Goal: Feedback & Contribution: Submit feedback/report problem

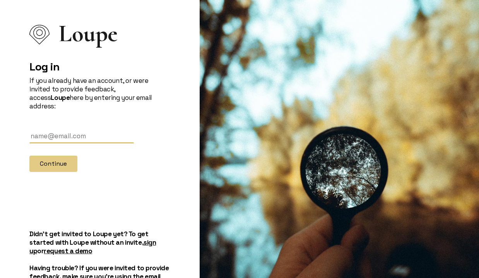
click at [57, 129] on input "text" at bounding box center [81, 136] width 104 height 14
type input "[PERSON_NAME][EMAIL_ADDRESS][DOMAIN_NAME]"
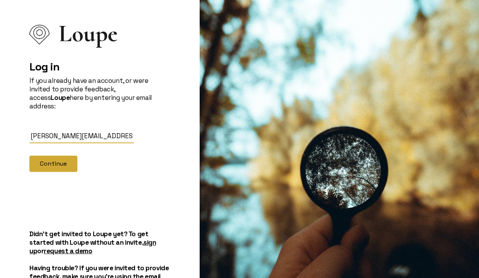
click at [66, 156] on button "Continue" at bounding box center [53, 164] width 48 height 16
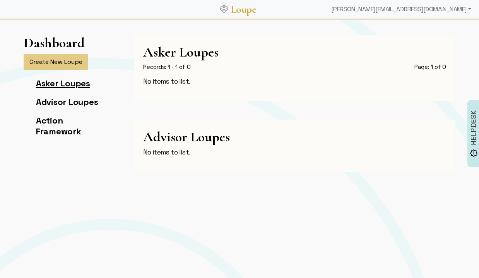
click at [67, 80] on link "Asker Loupes" at bounding box center [63, 83] width 54 height 11
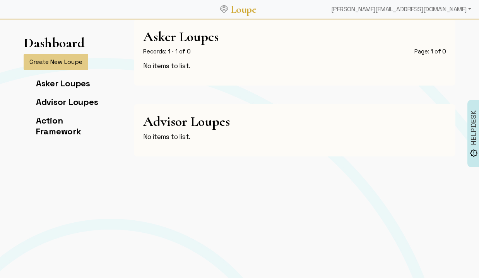
click at [63, 44] on h1 "Dashboard" at bounding box center [54, 43] width 61 height 16
click at [50, 66] on button "Create New Loupe" at bounding box center [56, 62] width 65 height 16
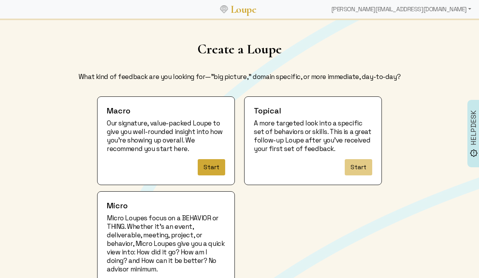
click at [213, 170] on button "Start" at bounding box center [211, 167] width 27 height 16
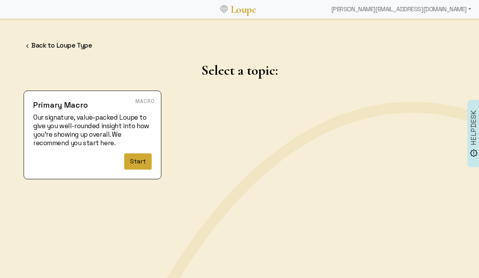
click at [135, 160] on button "Start" at bounding box center [137, 161] width 27 height 16
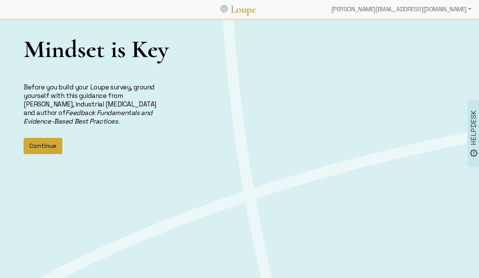
scroll to position [20, 0]
click at [44, 142] on button "Continue" at bounding box center [43, 145] width 39 height 16
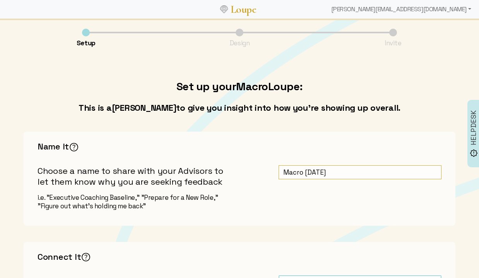
drag, startPoint x: 322, startPoint y: 173, endPoint x: 228, endPoint y: 172, distance: 94.0
click at [228, 172] on div "Name It The key here is to be candid and concise. Sharing your true purpose for…" at bounding box center [240, 179] width 432 height 94
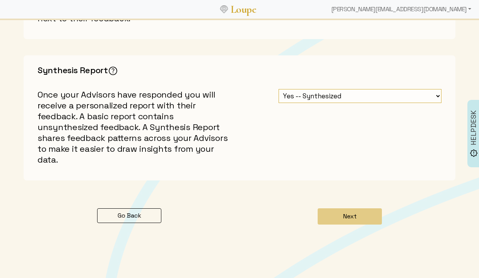
scroll to position [381, 0]
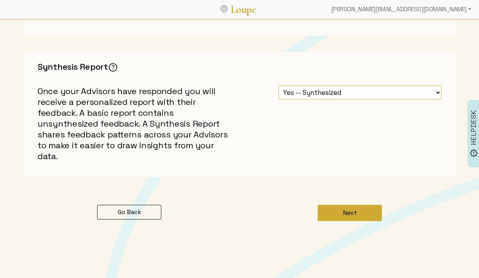
type input "Growth Insights 10/2025"
click at [356, 205] on button "Next" at bounding box center [350, 213] width 64 height 16
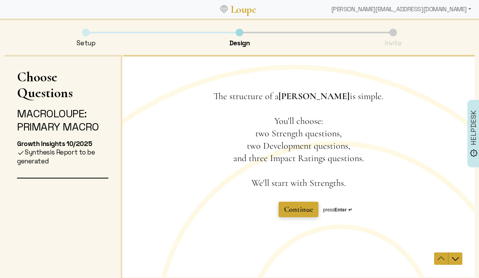
click at [302, 209] on span "Continue" at bounding box center [298, 209] width 29 height 9
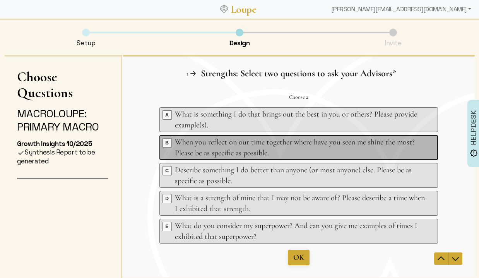
click at [228, 143] on div "When you reflect on our time together where have you seen me shine the most? Pl…" at bounding box center [300, 148] width 250 height 22
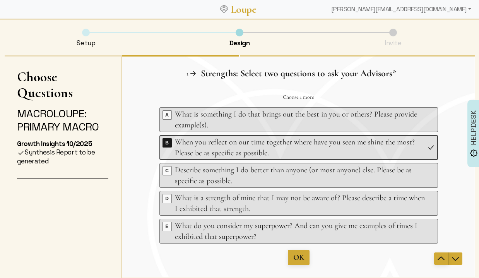
click at [440, 259] on icon "Navigate to previous question" at bounding box center [440, 258] width 9 height 9
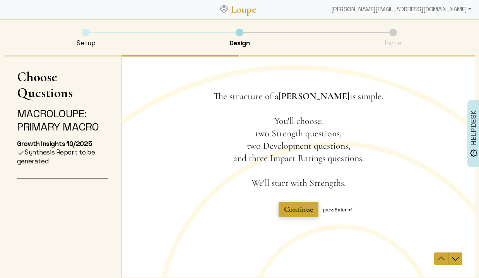
click at [298, 209] on span "Continue" at bounding box center [298, 209] width 29 height 9
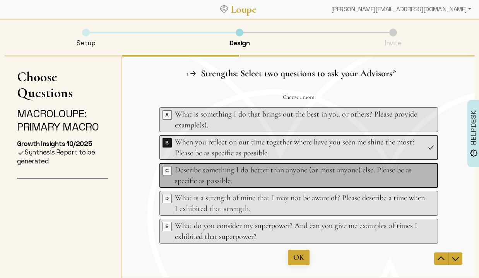
click at [230, 175] on div "Describe something I do better than anyone (or most anyone) else. Please be as …" at bounding box center [300, 175] width 250 height 22
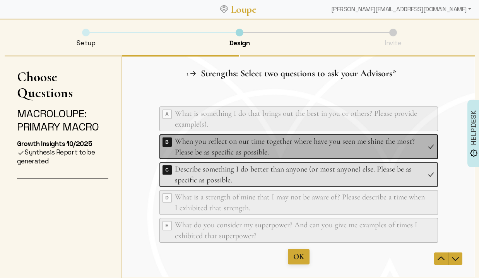
click at [330, 151] on div "When you reflect on our time together where have you seen me shine the most? Pl…" at bounding box center [300, 147] width 250 height 22
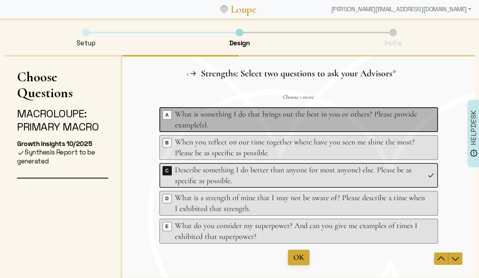
click at [243, 121] on div "What is something I do that brings out the best in you or others? Please provid…" at bounding box center [300, 120] width 250 height 22
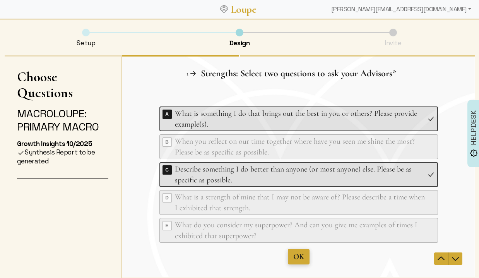
click at [301, 259] on span "OK" at bounding box center [298, 256] width 11 height 9
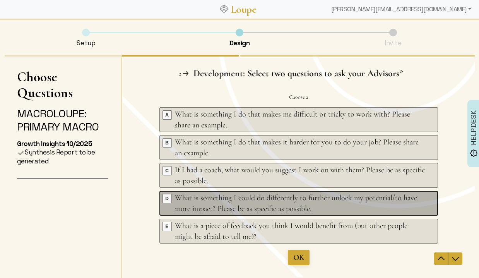
click at [238, 204] on div "What is something I could do differently to further unlock my potential/to have…" at bounding box center [300, 203] width 250 height 22
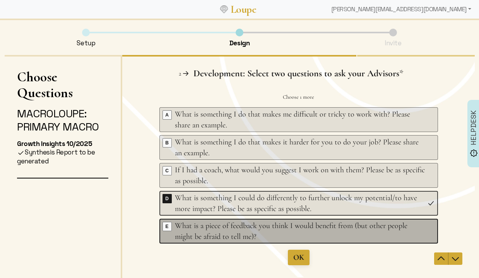
click at [223, 235] on div "What is a piece of feedback you think I would benefit from (but other people mi…" at bounding box center [300, 231] width 250 height 22
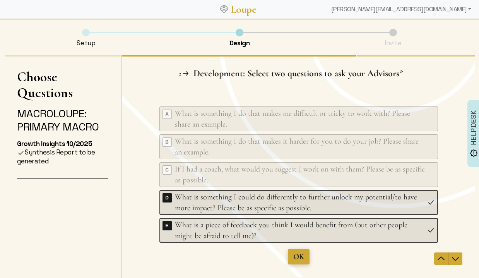
click at [299, 259] on span "OK" at bounding box center [298, 256] width 11 height 9
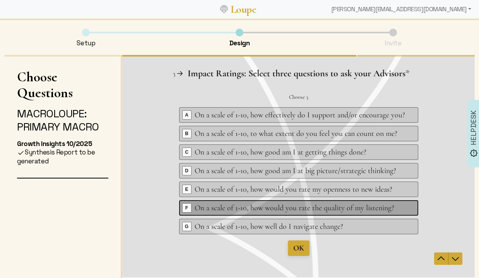
click at [337, 213] on div "Key F On a scale of 1-10, how would you rate the quality of my listening?" at bounding box center [298, 207] width 239 height 15
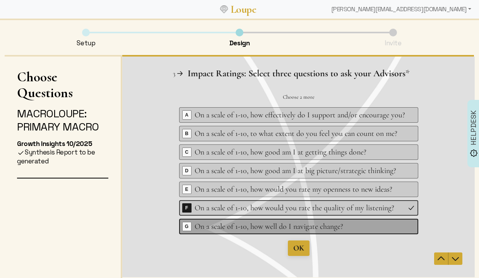
click at [236, 224] on div "On a scale of 1-10, how well do I navigate change?" at bounding box center [299, 226] width 211 height 11
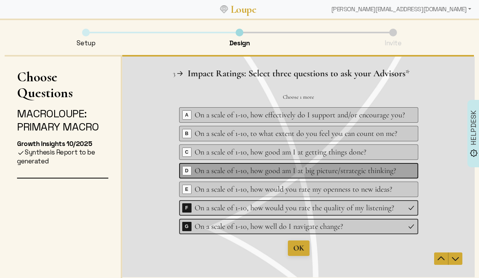
click at [198, 171] on div "On a scale of 1-10, how good am I at big picture/strategic thinking?" at bounding box center [299, 170] width 211 height 11
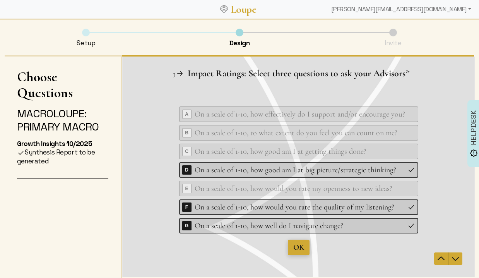
click at [299, 247] on span "OK" at bounding box center [298, 247] width 11 height 9
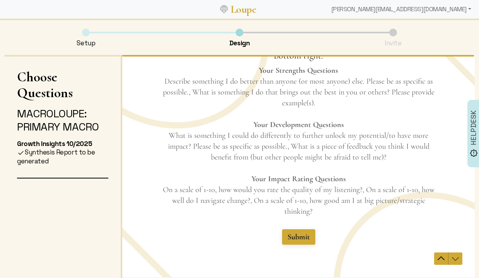
scroll to position [72, 0]
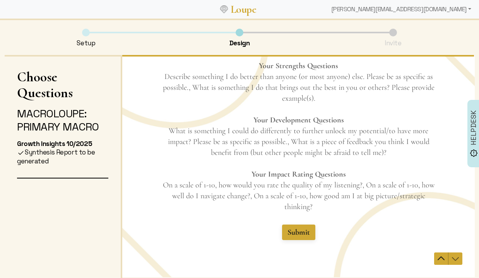
click at [195, 174] on p "Your Strengths Questions Describe something I do better than anyone (or most an…" at bounding box center [298, 136] width 279 height 152
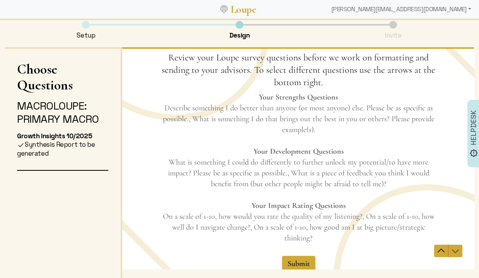
scroll to position [30, 0]
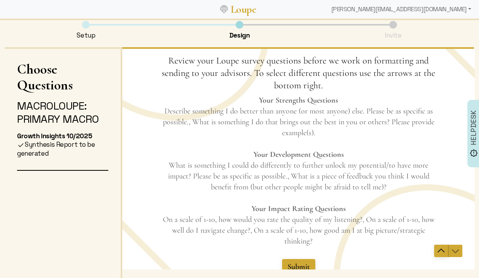
click at [439, 252] on icon "Navigate to previous question" at bounding box center [440, 250] width 9 height 9
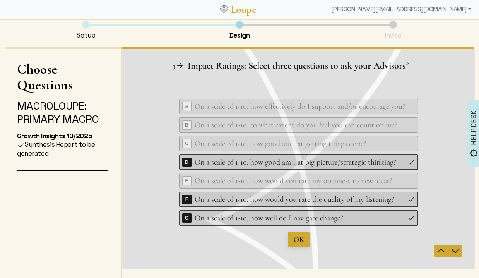
scroll to position [0, 0]
click at [303, 243] on span "OK" at bounding box center [298, 239] width 11 height 9
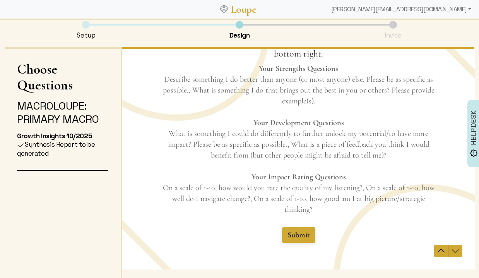
scroll to position [72, 0]
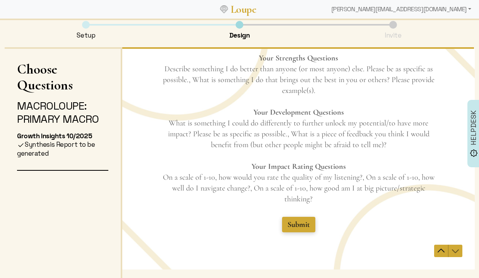
click at [296, 226] on span "Submit" at bounding box center [298, 224] width 22 height 9
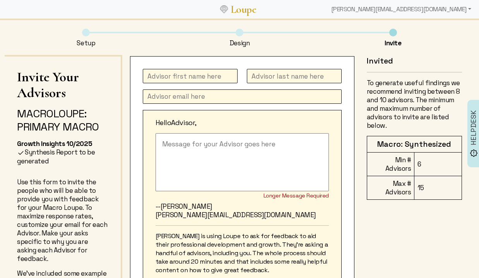
click at [190, 75] on input "text" at bounding box center [190, 76] width 95 height 14
type input "[PERSON_NAME]"
click at [175, 96] on input "text" at bounding box center [242, 96] width 199 height 14
paste input "[PERSON_NAME][EMAIL_ADDRESS][PERSON_NAME][DOMAIN_NAME]"
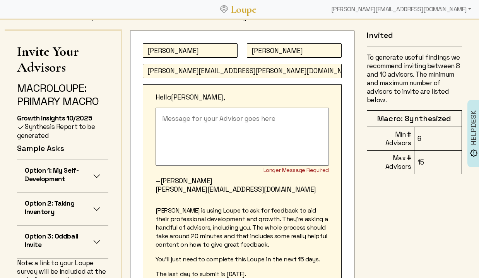
scroll to position [28, 0]
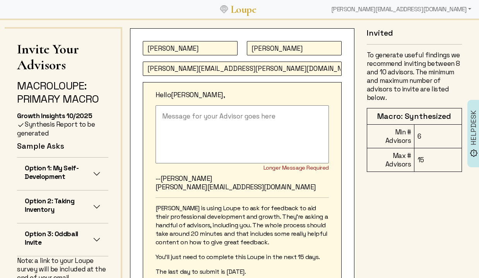
type input "[PERSON_NAME][EMAIL_ADDRESS][PERSON_NAME][DOMAIN_NAME]"
click at [96, 236] on button "Option 3: Oddball Invite" at bounding box center [62, 239] width 91 height 33
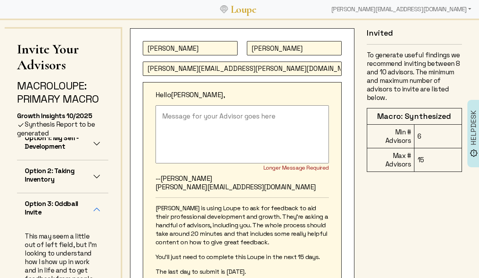
scroll to position [175, 0]
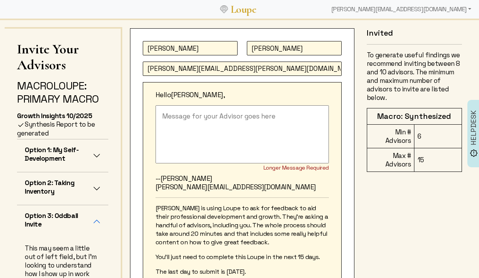
click at [68, 194] on h5 "Option 2: Taking Inventory" at bounding box center [59, 186] width 68 height 17
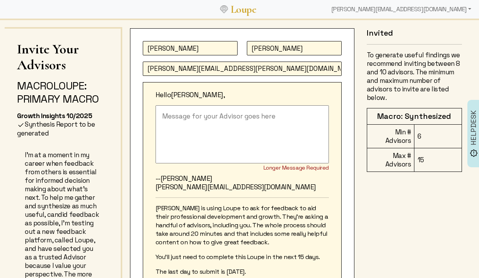
scroll to position [42, 0]
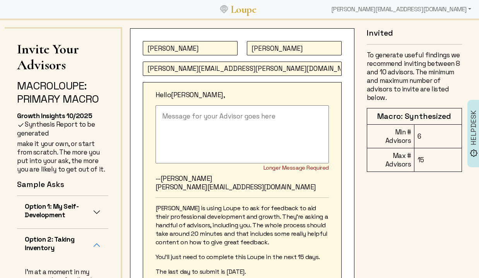
click at [48, 205] on h5 "Option 1: My Self-Development" at bounding box center [59, 210] width 68 height 17
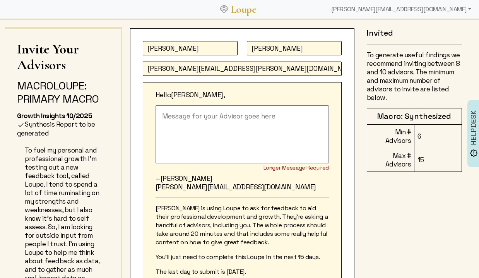
scroll to position [210, 0]
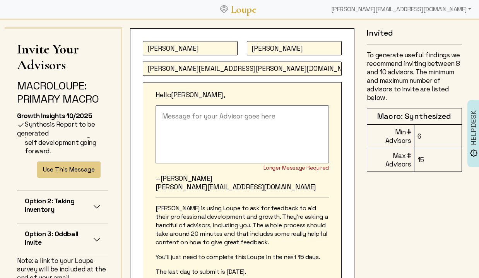
click at [48, 205] on h5 "Option 2: Taking Inventory" at bounding box center [59, 205] width 68 height 17
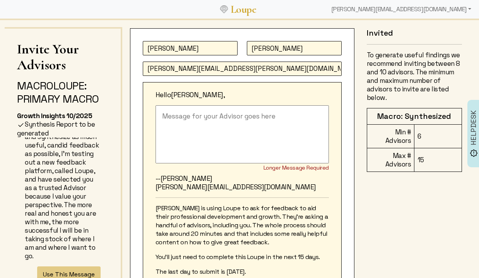
scroll to position [376, 0]
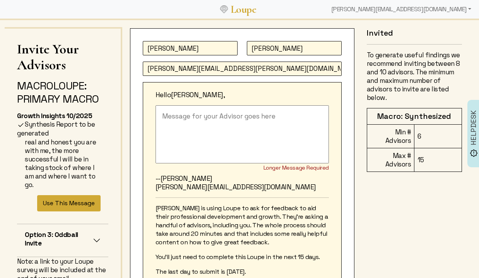
click at [67, 204] on button "Use This Message" at bounding box center [68, 203] width 63 height 16
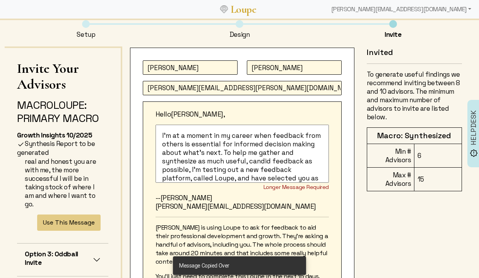
scroll to position [6, 0]
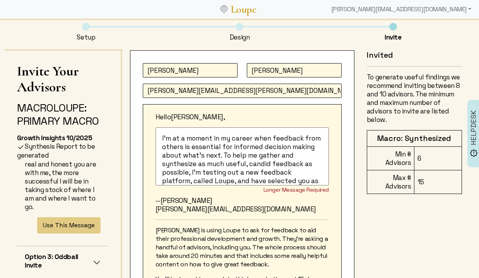
click at [221, 146] on textarea "I'm at a moment in my career when feedback from others is essential for informe…" at bounding box center [242, 156] width 173 height 58
drag, startPoint x: 185, startPoint y: 145, endPoint x: 219, endPoint y: 155, distance: 35.8
click at [219, 155] on textarea "I'm at a moment in my career when feedback from others is essential for informe…" at bounding box center [242, 156] width 173 height 58
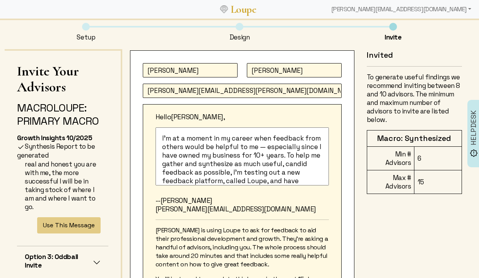
click at [287, 155] on textarea "I'm at a moment in my career when feedback from others would be helpful to me —…" at bounding box center [242, 156] width 173 height 58
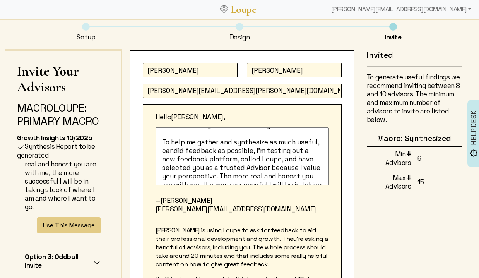
scroll to position [28, 0]
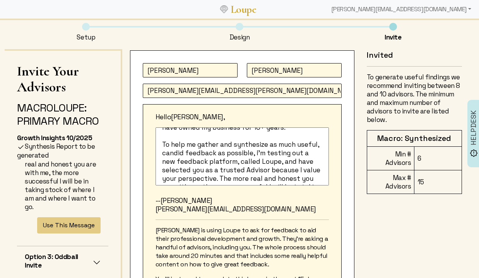
drag, startPoint x: 267, startPoint y: 153, endPoint x: 176, endPoint y: 161, distance: 90.9
click at [176, 161] on textarea "I'm at a moment in my career when feedback from others would be helpful to me —…" at bounding box center [242, 156] width 173 height 58
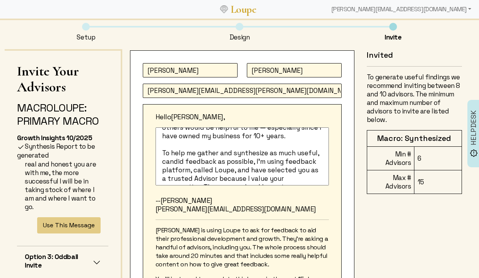
scroll to position [0, 0]
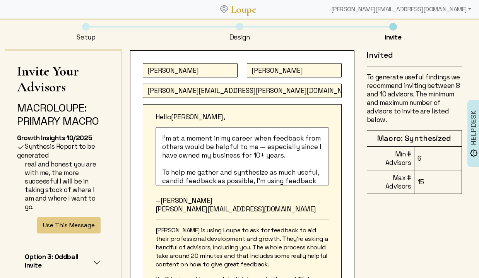
click at [253, 144] on textarea "I'm at a moment in my career when feedback from others would be helpful to me —…" at bounding box center [242, 156] width 173 height 58
click at [287, 157] on textarea "I'm at a moment in my career when feedback from others would be helpful to me —…" at bounding box center [242, 156] width 173 height 58
click at [287, 156] on textarea "I'm at a moment in my career when feedback from others would be helpful to me —…" at bounding box center [242, 156] width 173 height 58
click at [310, 152] on textarea "I'm at a moment in my career when feedback from others would be helpful to me —…" at bounding box center [242, 156] width 173 height 58
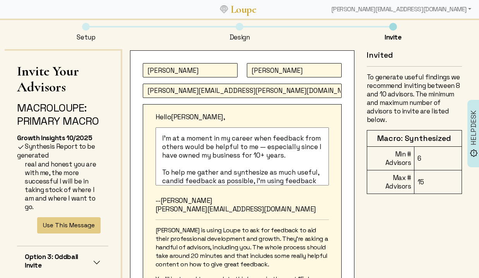
drag, startPoint x: 300, startPoint y: 148, endPoint x: 199, endPoint y: 153, distance: 101.1
click at [199, 153] on textarea "I'm at a moment in my career when feedback from others would be helpful to me —…" at bounding box center [242, 156] width 173 height 58
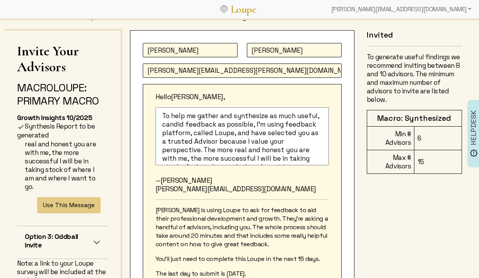
scroll to position [37, 0]
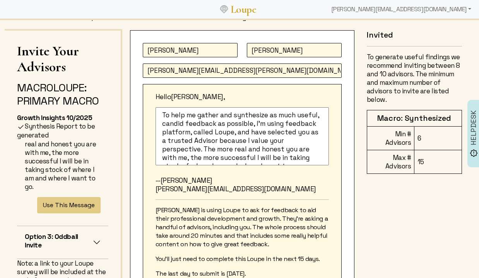
click at [242, 115] on textarea "I'm at a moment in my career when feedback from others would be helpful to me —…" at bounding box center [242, 136] width 173 height 58
drag, startPoint x: 220, startPoint y: 115, endPoint x: 312, endPoint y: 113, distance: 91.7
click at [312, 113] on textarea "I'm at a moment in my career when feedback from others would be helpful to me —…" at bounding box center [242, 136] width 173 height 58
click at [243, 115] on textarea "I'm at a moment in my career when feedback from others would be helpful to me —…" at bounding box center [242, 136] width 173 height 58
drag, startPoint x: 220, startPoint y: 116, endPoint x: 327, endPoint y: 115, distance: 107.2
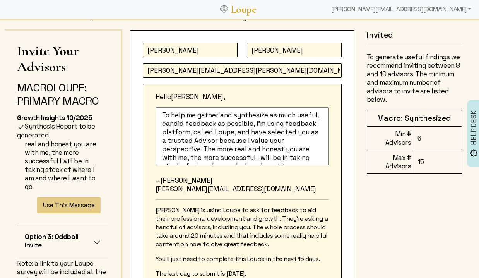
click at [327, 115] on textarea "I'm at a moment in my career when feedback from others would be helpful to me —…" at bounding box center [242, 136] width 173 height 58
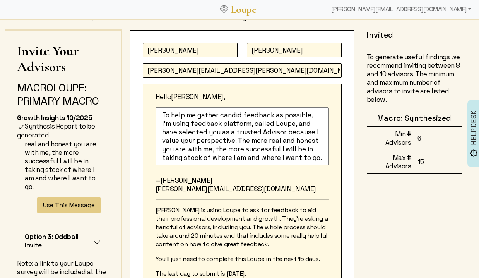
scroll to position [36, 0]
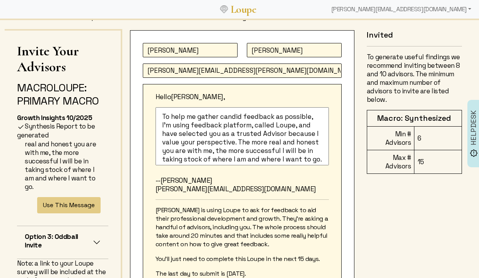
drag, startPoint x: 274, startPoint y: 116, endPoint x: 318, endPoint y: 116, distance: 43.7
click at [318, 116] on textarea "I'm at a moment in my career when feedback from others would be helpful to me —…" at bounding box center [242, 136] width 173 height 58
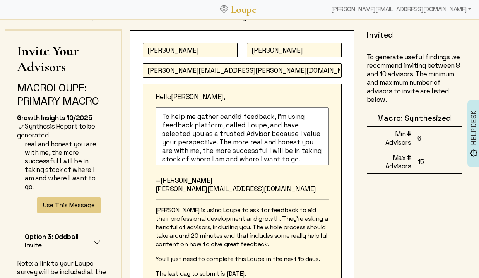
scroll to position [25, 0]
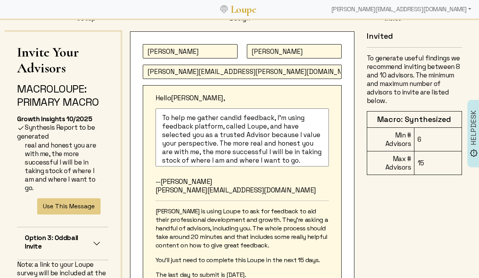
click at [268, 126] on textarea "I'm at a moment in my career when feedback from others would be helpful to me —…" at bounding box center [242, 137] width 173 height 58
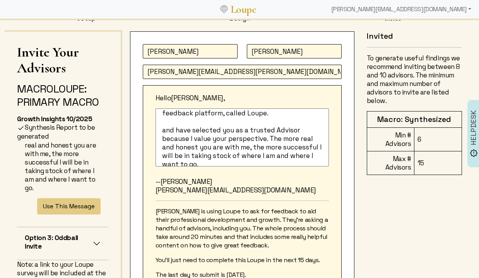
scroll to position [57, 0]
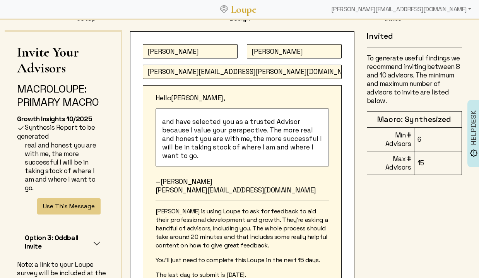
click at [167, 120] on textarea "I'm at a moment in my career when feedback from others would be helpful to me —…" at bounding box center [242, 137] width 173 height 58
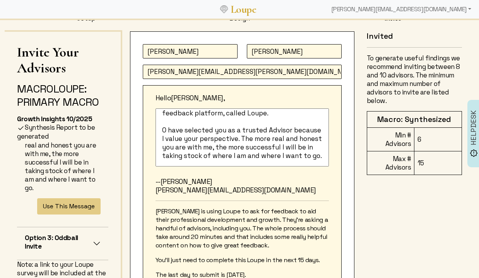
scroll to position [49, 0]
click at [172, 130] on textarea "I'm at a moment in my career when feedback from others would be helpful to me —…" at bounding box center [242, 137] width 173 height 58
drag, startPoint x: 161, startPoint y: 130, endPoint x: 207, endPoint y: 130, distance: 46.1
click at [207, 130] on textarea "I'm at a moment in my career when feedback from others would be helpful to me —…" at bounding box center [242, 137] width 173 height 58
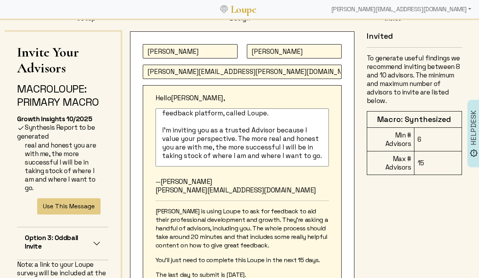
drag, startPoint x: 213, startPoint y: 131, endPoint x: 225, endPoint y: 131, distance: 12.0
click at [225, 131] on textarea "I'm at a moment in my career when feedback from others would be helpful to me —…" at bounding box center [242, 137] width 173 height 58
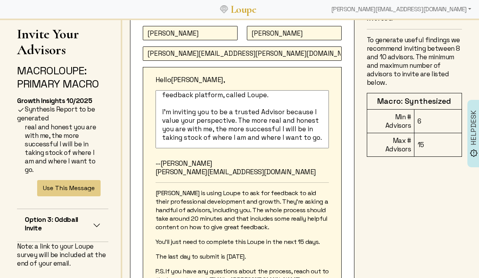
click at [196, 127] on textarea "I'm at a moment in my career when feedback from others would be helpful to me —…" at bounding box center [242, 119] width 173 height 58
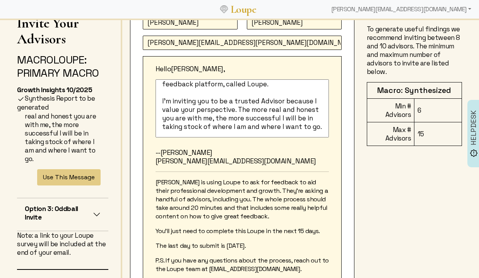
scroll to position [53, 0]
drag, startPoint x: 262, startPoint y: 126, endPoint x: 329, endPoint y: 127, distance: 67.3
click at [329, 127] on div "Hello [PERSON_NAME], I'm at a moment in my career when feedback from others wou…" at bounding box center [242, 173] width 199 height 232
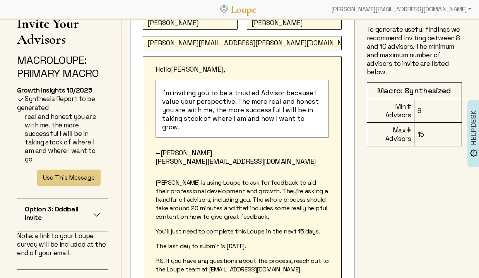
click at [282, 118] on textarea "I'm at a moment in my career when feedback from others would be helpful to me —…" at bounding box center [242, 109] width 173 height 58
click at [202, 123] on textarea "I'm at a moment in my career when feedback from others would be helpful to me —…" at bounding box center [242, 109] width 173 height 58
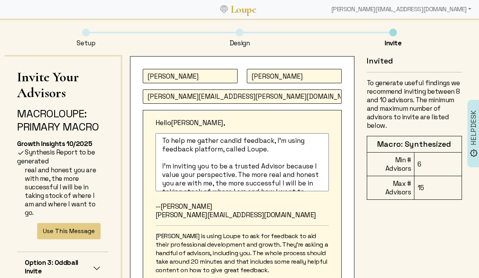
scroll to position [36, 0]
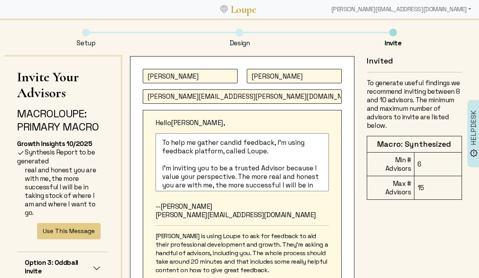
drag, startPoint x: 162, startPoint y: 140, endPoint x: 277, endPoint y: 146, distance: 114.7
click at [277, 146] on textarea "I'm at a moment in my career when feedback from others would be helpful to me —…" at bounding box center [242, 162] width 173 height 58
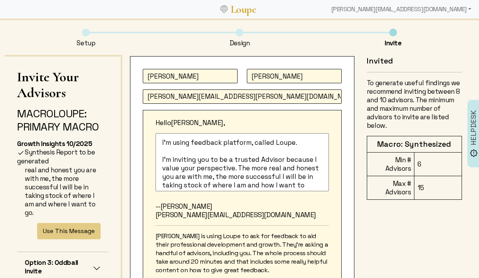
click at [299, 142] on textarea "I'm at a moment in my career when feedback from others would be helpful to me —…" at bounding box center [242, 162] width 173 height 58
paste textarea "To help me gather candid feedback,"
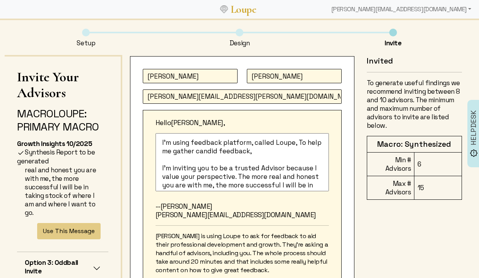
click at [300, 142] on textarea "I'm at a moment in my career when feedback from others would be helpful to me —…" at bounding box center [242, 162] width 173 height 58
click at [255, 152] on textarea "I'm at a moment in my career when feedback from others would be helpful to me —…" at bounding box center [242, 162] width 173 height 58
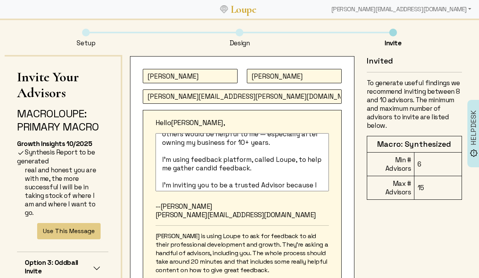
scroll to position [0, 0]
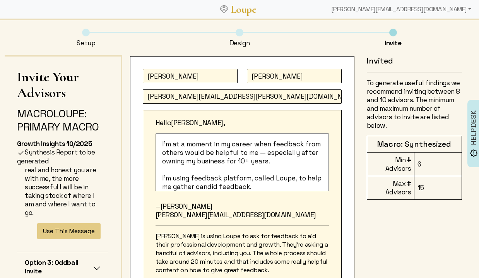
click at [285, 144] on textarea "I'm at a moment in my career when feedback from others would be helpful to me —…" at bounding box center [242, 162] width 173 height 58
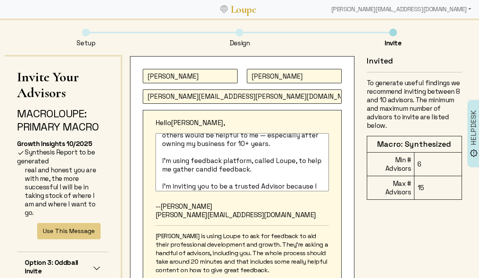
scroll to position [23, 0]
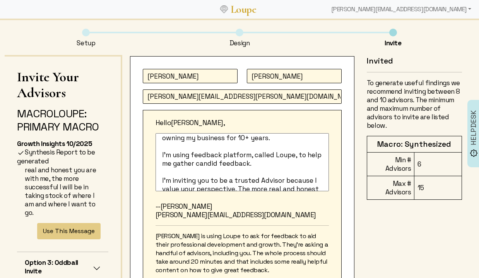
click at [202, 152] on textarea "I'm at a moment in my career when feedback from others would be helpful to me —…" at bounding box center [242, 162] width 173 height 58
click at [221, 158] on textarea "I'm at a moment in my career when feedback from others would be helpful to me —…" at bounding box center [242, 162] width 173 height 58
click at [263, 157] on textarea "I'm at a moment in my career when feedback from others would be helpful to me —…" at bounding box center [242, 162] width 173 height 58
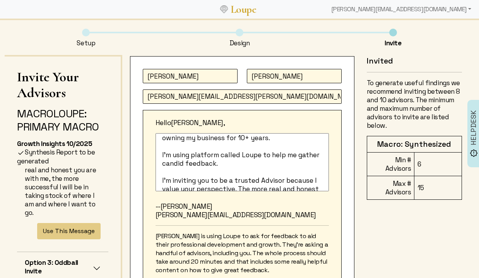
click at [228, 165] on textarea "I'm at a moment in my career when feedback from others would be helpful to me —…" at bounding box center [242, 162] width 173 height 58
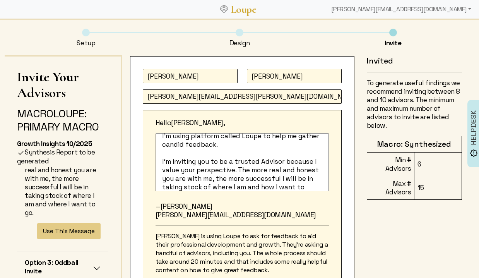
scroll to position [45, 0]
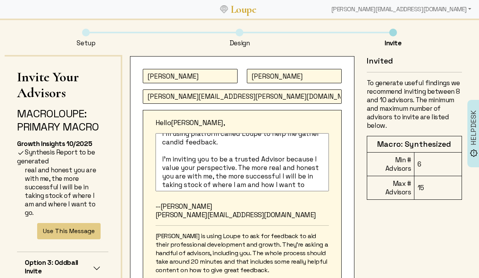
drag, startPoint x: 161, startPoint y: 159, endPoint x: 236, endPoint y: 162, distance: 75.5
click at [236, 162] on textarea "I'm at a moment in my career when feedback from others would be helpful to me —…" at bounding box center [242, 162] width 173 height 58
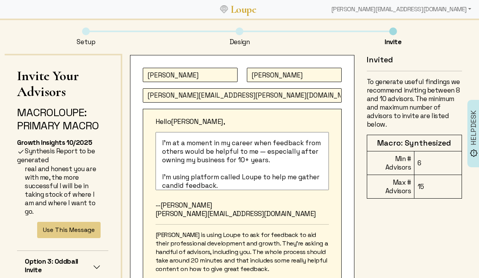
scroll to position [0, 0]
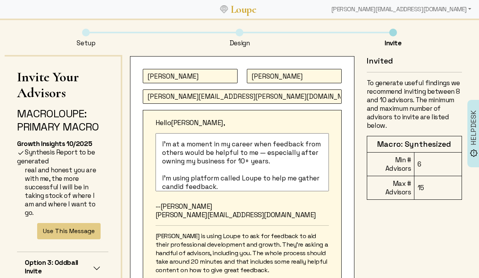
click at [252, 151] on textarea "I'm at a moment in my career when feedback from others would be helpful to me —…" at bounding box center [242, 162] width 173 height 58
click at [277, 166] on textarea "I'm at a moment in my career when feedback from others would be helpful to me —…" at bounding box center [242, 162] width 173 height 58
click at [274, 161] on textarea "I'm at a moment in my career when feedback from others would be helpful to me —…" at bounding box center [242, 162] width 173 height 58
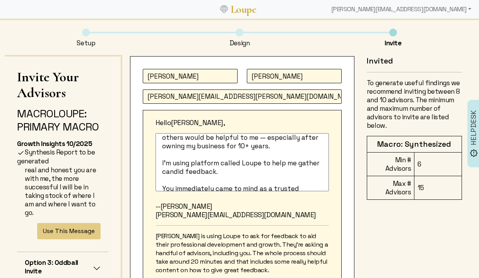
scroll to position [19, 0]
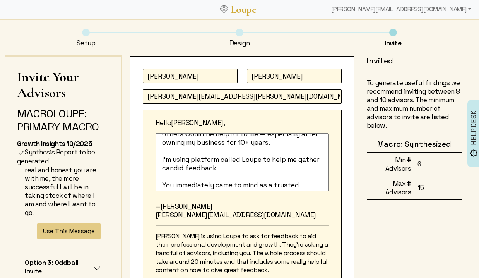
drag, startPoint x: 159, startPoint y: 159, endPoint x: 262, endPoint y: 161, distance: 103.0
click at [262, 161] on textarea "I'm at a moment in my career when feedback from others would be helpful to me —…" at bounding box center [242, 162] width 173 height 58
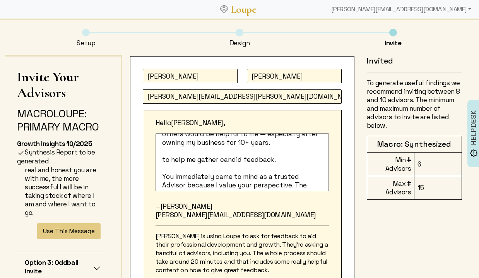
click at [262, 161] on textarea "I'm at a moment in my career when feedback from others would be helpful to me —…" at bounding box center [242, 162] width 173 height 58
click at [165, 161] on textarea "I'm at a moment in my career when feedback from others would be helpful to me —…" at bounding box center [242, 162] width 173 height 58
click at [287, 158] on textarea "I'm at a moment in my career when feedback from others would be helpful to me —…" at bounding box center [242, 162] width 173 height 58
paste textarea "I'm using platform called Loupe"
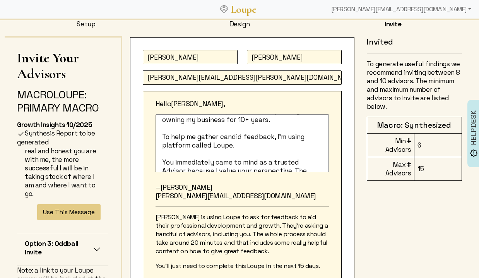
scroll to position [24, 0]
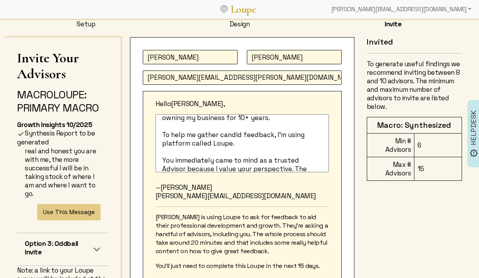
click at [229, 134] on textarea "I'm at a moment in my career when feedback from others would be helpful to me —…" at bounding box center [242, 143] width 173 height 58
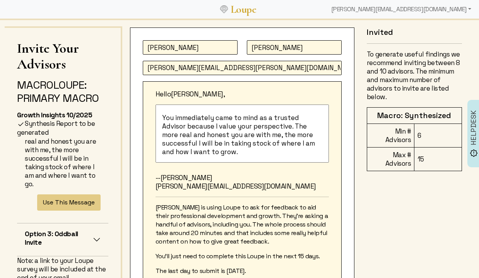
scroll to position [29, 0]
click at [249, 154] on textarea "I'm at a moment in my career when feedback from others would be helpful to me —…" at bounding box center [242, 133] width 173 height 58
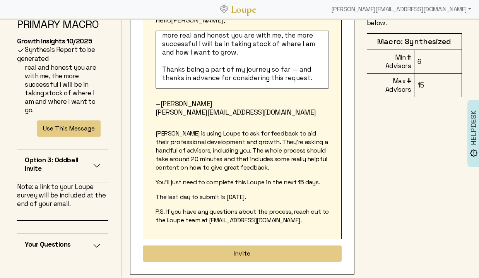
scroll to position [111, 0]
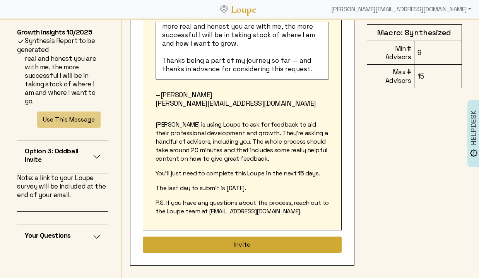
type textarea "I'm at a moment in my career when feedback from others would be helpful to me —…"
click at [252, 245] on button "Invite" at bounding box center [242, 244] width 199 height 16
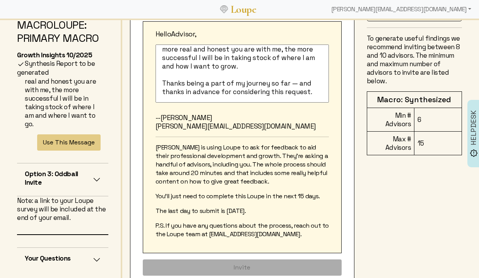
scroll to position [0, 0]
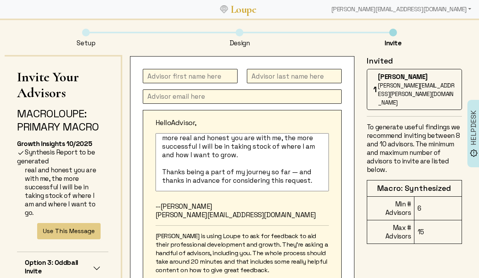
click at [177, 81] on input "text" at bounding box center [190, 76] width 95 height 14
type input "[PERSON_NAME]"
click at [305, 80] on input "text" at bounding box center [294, 76] width 95 height 14
type input "Ludlow"
click at [175, 99] on input "text" at bounding box center [242, 96] width 199 height 14
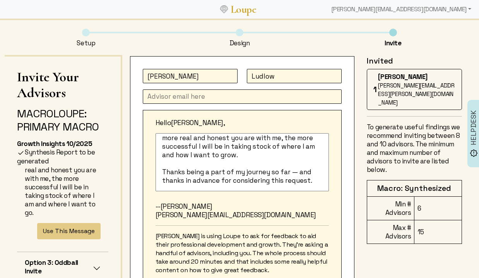
paste input "[PERSON_NAME][EMAIL_ADDRESS][DOMAIN_NAME]"
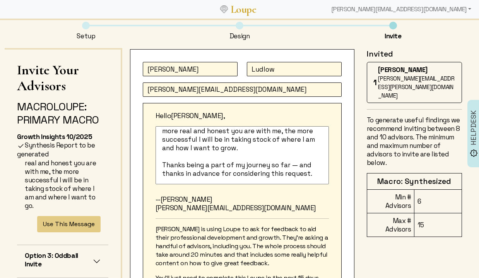
scroll to position [6, 0]
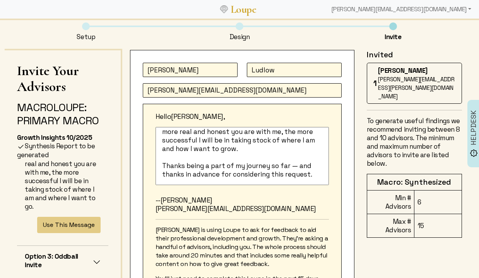
type input "[PERSON_NAME][EMAIL_ADDRESS][DOMAIN_NAME]"
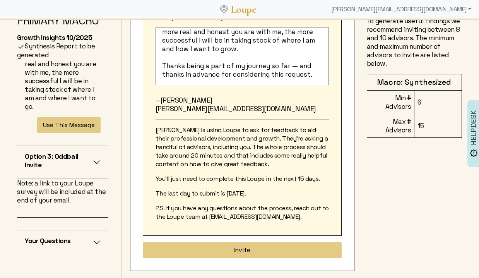
scroll to position [111, 0]
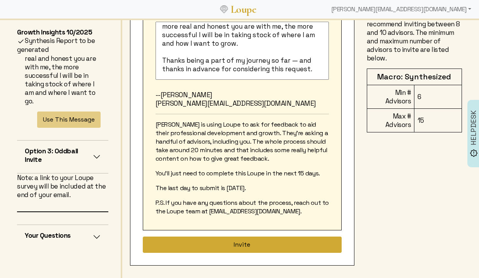
click at [250, 245] on button "Invite" at bounding box center [242, 244] width 199 height 16
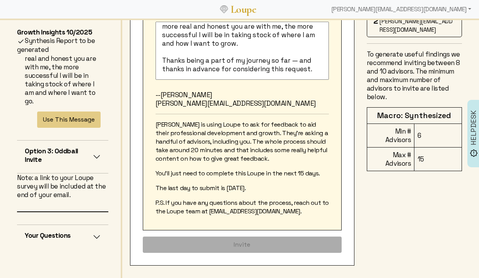
scroll to position [0, 0]
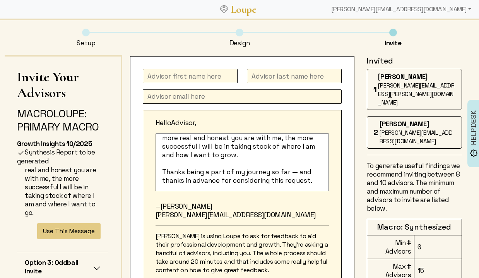
click at [176, 77] on input "text" at bounding box center [190, 76] width 95 height 14
type input "[PERSON_NAME]"
paste input "[PERSON_NAME][EMAIL_ADDRESS][PERSON_NAME][DOMAIN_NAME]"
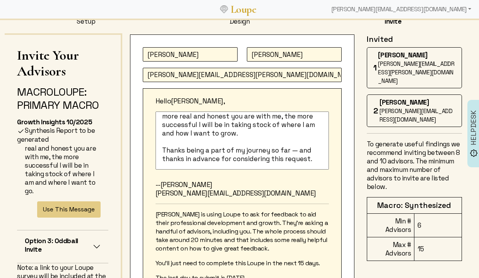
scroll to position [111, 0]
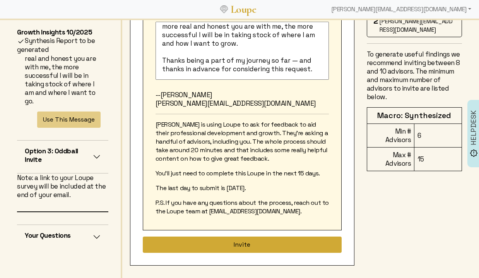
type input "[PERSON_NAME][EMAIL_ADDRESS][PERSON_NAME][DOMAIN_NAME]"
click at [228, 244] on button "Invite" at bounding box center [242, 244] width 199 height 16
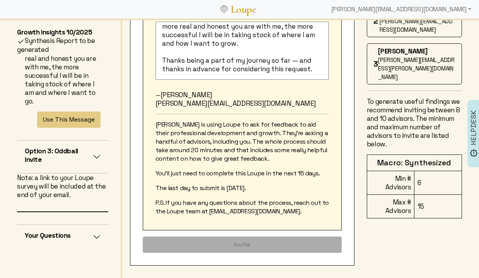
scroll to position [0, 0]
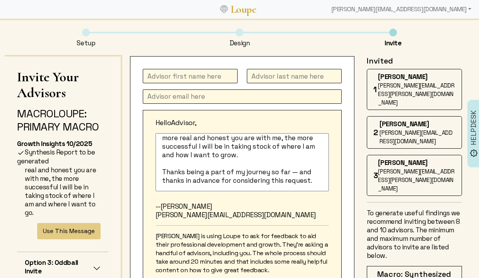
click at [215, 78] on input "text" at bounding box center [190, 76] width 95 height 14
type input "[PERSON_NAME]"
paste input "[PERSON_NAME][EMAIL_ADDRESS][DOMAIN_NAME]"
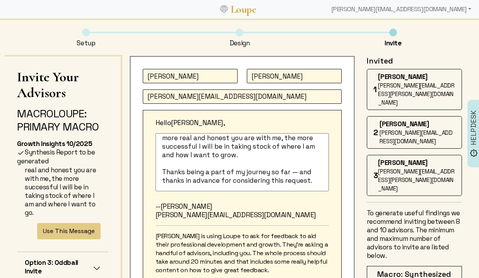
scroll to position [111, 0]
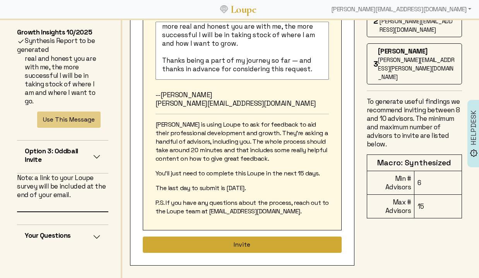
type input "[PERSON_NAME][EMAIL_ADDRESS][DOMAIN_NAME]"
click at [249, 241] on button "Invite" at bounding box center [242, 244] width 199 height 16
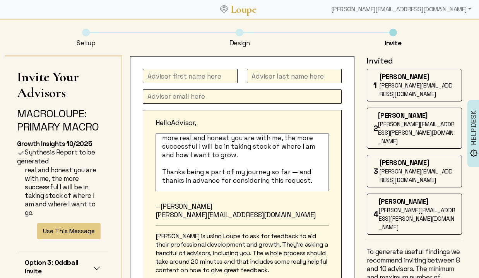
scroll to position [0, 0]
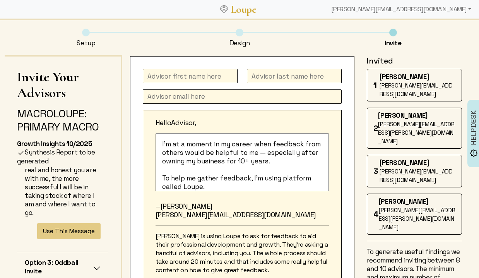
click at [185, 78] on input "text" at bounding box center [190, 76] width 95 height 14
type input "[PERSON_NAME]"
type input "Becklenberg"
paste input "[PERSON_NAME][EMAIL_ADDRESS][DOMAIN_NAME]"
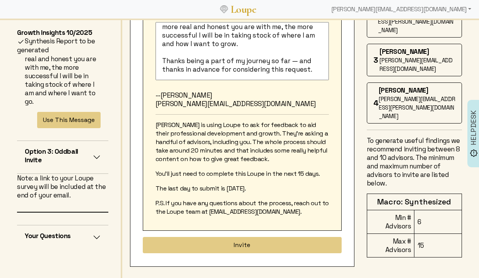
scroll to position [111, 0]
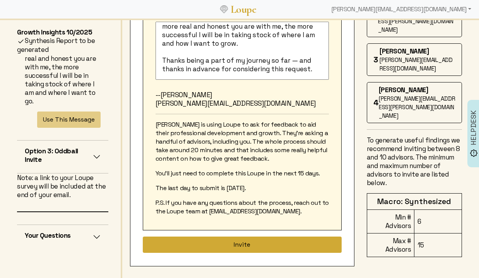
type input "[PERSON_NAME][EMAIL_ADDRESS][DOMAIN_NAME]"
click at [239, 245] on button "Invite" at bounding box center [242, 244] width 199 height 16
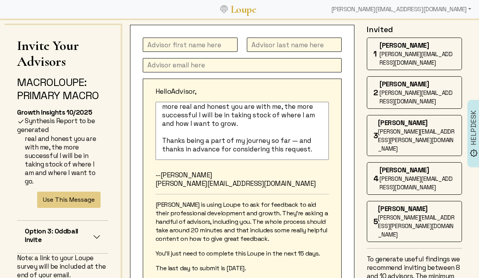
scroll to position [36, 0]
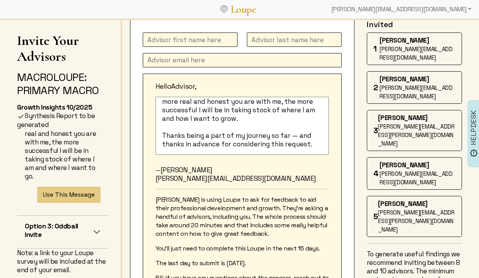
click at [178, 41] on input "text" at bounding box center [190, 40] width 95 height 14
type input "[PERSON_NAME]"
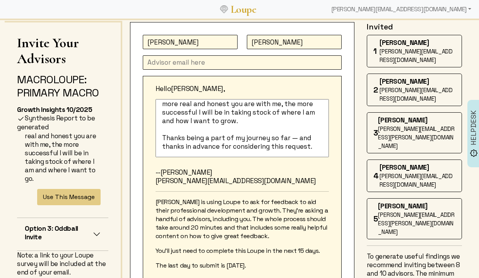
type input "[PERSON_NAME]"
paste input "[EMAIL_ADDRESS][DOMAIN_NAME]"
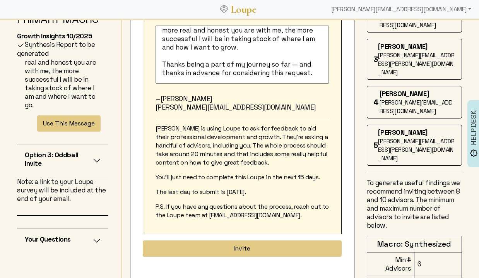
scroll to position [111, 0]
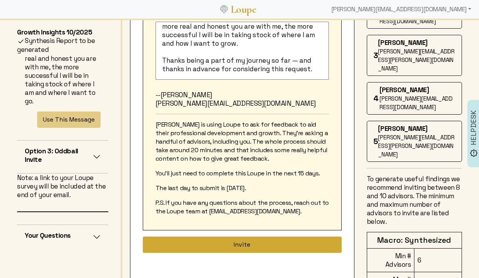
type input "[EMAIL_ADDRESS][DOMAIN_NAME]"
click at [254, 246] on button "Invite" at bounding box center [242, 244] width 199 height 16
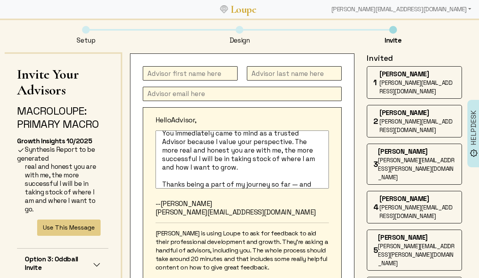
scroll to position [67, 0]
click at [189, 164] on textarea "I'm at a moment in my career when feedback from others would be helpful to me —…" at bounding box center [242, 159] width 173 height 58
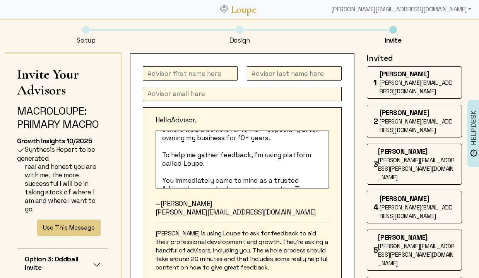
scroll to position [0, 0]
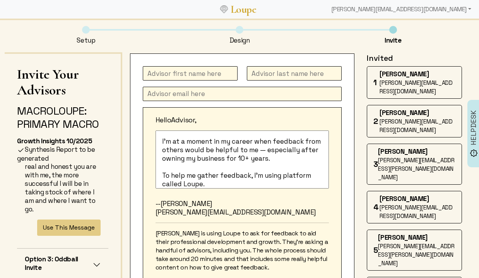
click at [231, 160] on textarea "I'm at a moment in my career when feedback from others would be helpful to me —…" at bounding box center [242, 159] width 173 height 58
paste textarea "a platform called Loupe. You immediately came to mind as a trusted Advisor beca…"
click at [196, 149] on textarea "I'm at a moment in my career when feedback from others would be helpful to me —…" at bounding box center [242, 159] width 173 height 58
drag, startPoint x: 233, startPoint y: 141, endPoint x: 253, endPoint y: 141, distance: 19.4
click at [253, 141] on textarea "I'm at a moment in my career when feedback from others would be helpful to me —…" at bounding box center [242, 159] width 173 height 58
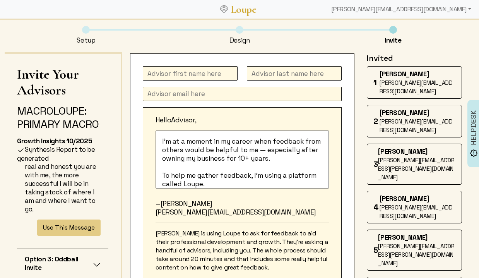
click at [279, 149] on textarea "I'm at a moment in my career when feedback from others would be helpful to me —…" at bounding box center [242, 159] width 173 height 58
click at [233, 140] on textarea "I'm at a moment in my career when feedback from others would be helpful to me —…" at bounding box center [242, 159] width 173 height 58
click at [156, 139] on textarea "I'm at a moment in my career when feedback from others would be helpful to me —…" at bounding box center [242, 159] width 173 height 58
click at [265, 163] on textarea "I'm at a moment in my career when feedback from others would be helpful to me —…" at bounding box center [242, 159] width 173 height 58
paste textarea "This fall, I’m seeking feedback from others to help me grow in my work — especi…"
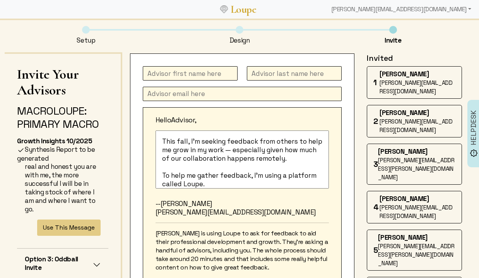
click at [256, 161] on textarea "This fall, I’m seeking feedback from others to help me grow in my work — especi…" at bounding box center [242, 159] width 173 height 58
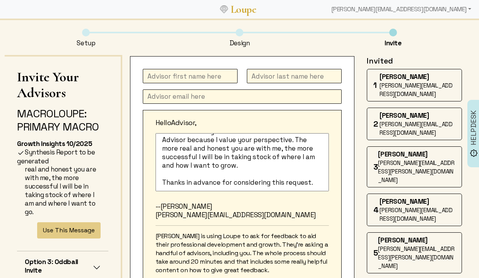
scroll to position [83, 0]
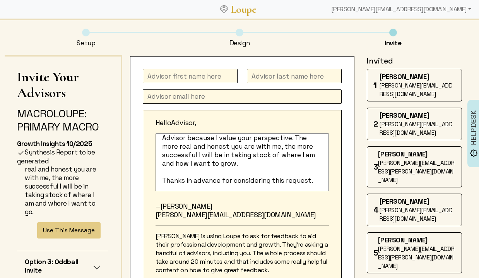
type textarea "This fall, I’m seeking feedback from others to help me grow in my work — especi…"
click at [170, 77] on input "text" at bounding box center [190, 76] width 95 height 14
type input "[PERSON_NAME]"
type input "Longjohn"
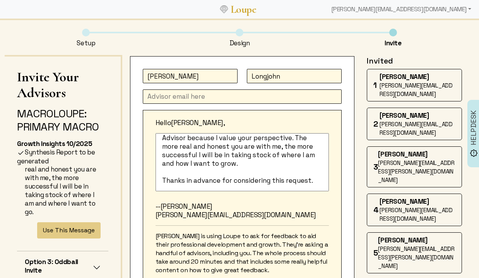
paste input "[PERSON_NAME][EMAIL_ADDRESS][DOMAIN_NAME]"
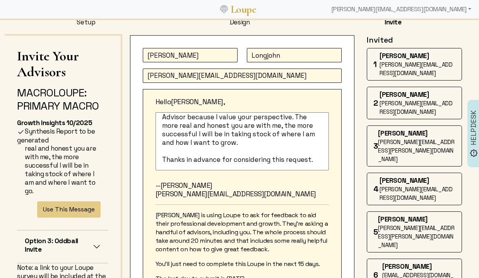
scroll to position [22, 0]
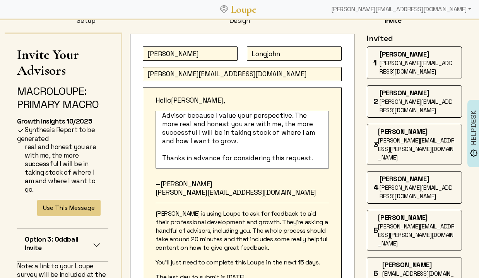
type input "[PERSON_NAME][EMAIL_ADDRESS][DOMAIN_NAME]"
click at [241, 163] on textarea "This fall, I’m seeking feedback from others to help me grow in my work — especi…" at bounding box center [242, 140] width 173 height 58
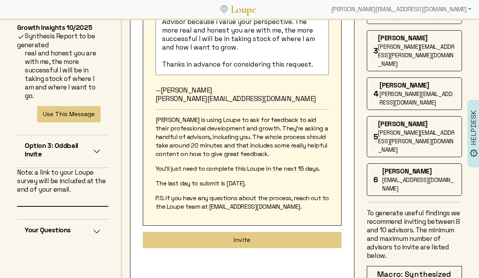
scroll to position [117, 0]
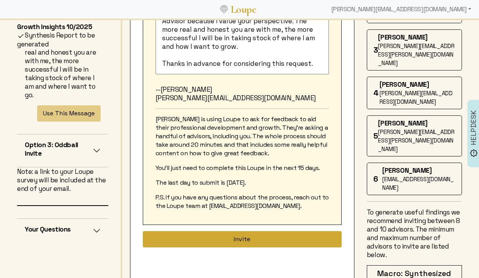
type textarea "This fall, I’m seeking feedback from others to help me grow in my work — especi…"
click at [235, 238] on button "Invite" at bounding box center [242, 239] width 199 height 16
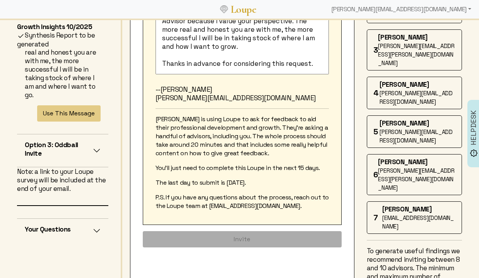
scroll to position [0, 0]
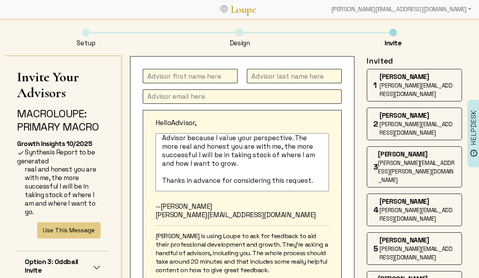
click at [173, 76] on input "text" at bounding box center [190, 76] width 95 height 14
type input "[PERSON_NAME]"
type input "h"
type input "Hood"
paste input "[EMAIL_ADDRESS][DOMAIN_NAME]"
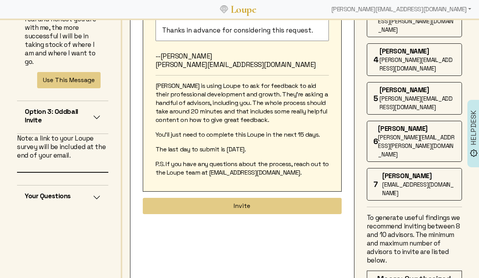
scroll to position [185, 0]
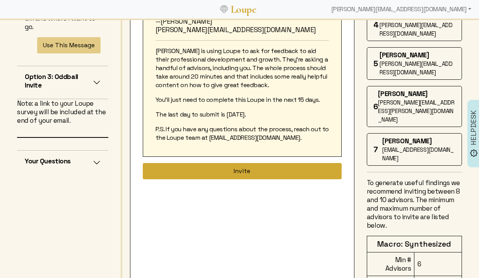
type input "[EMAIL_ADDRESS][DOMAIN_NAME]"
click at [233, 171] on button "Invite" at bounding box center [242, 171] width 199 height 16
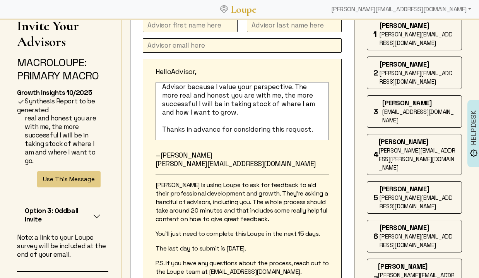
scroll to position [0, 0]
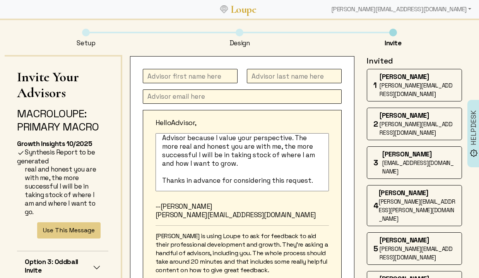
click at [176, 79] on input "text" at bounding box center [190, 76] width 95 height 14
type input "[PERSON_NAME]"
paste input "[PERSON_NAME][EMAIL_ADDRESS][DOMAIN_NAME]"
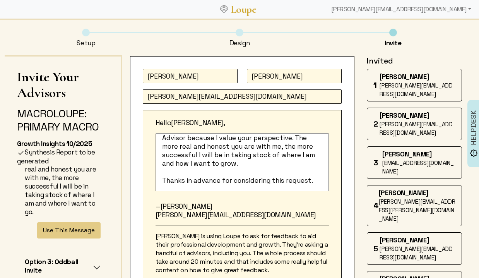
type input "[PERSON_NAME][EMAIL_ADDRESS][DOMAIN_NAME]"
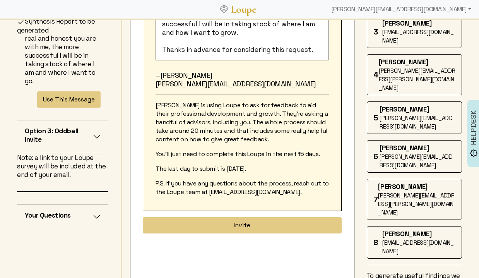
scroll to position [165, 0]
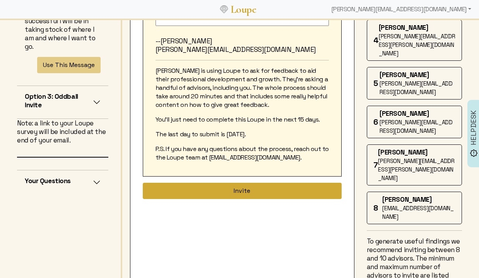
click at [235, 193] on button "Invite" at bounding box center [242, 191] width 199 height 16
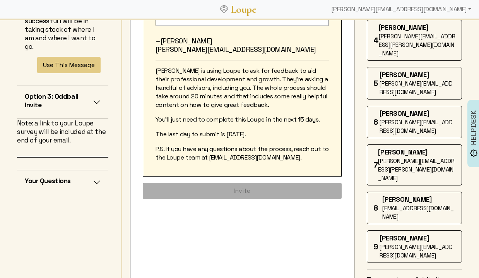
scroll to position [0, 0]
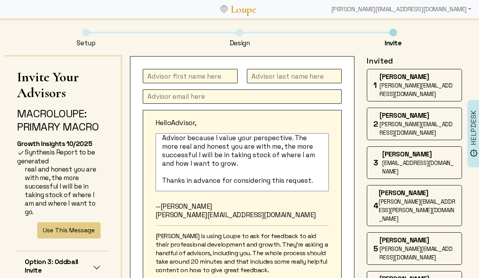
click at [171, 75] on input "text" at bounding box center [190, 76] width 95 height 14
click at [183, 80] on input "Chante" at bounding box center [190, 76] width 95 height 14
type input "[PERSON_NAME]"
type input "Pagan"
paste input "[PERSON_NAME][EMAIL_ADDRESS][DOMAIN_NAME]"
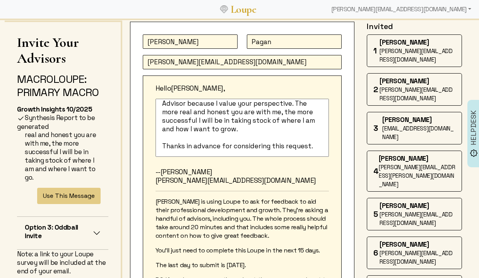
type input "[PERSON_NAME][EMAIL_ADDRESS][DOMAIN_NAME]"
click at [251, 124] on textarea "This fall, I’m seeking feedback from others to help me grow in my work — especi…" at bounding box center [242, 128] width 173 height 58
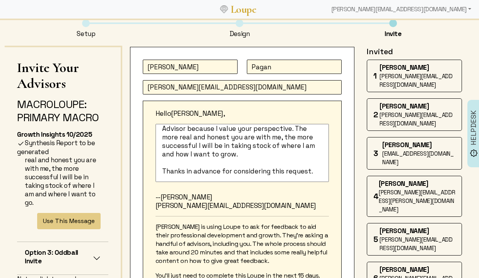
scroll to position [254, 0]
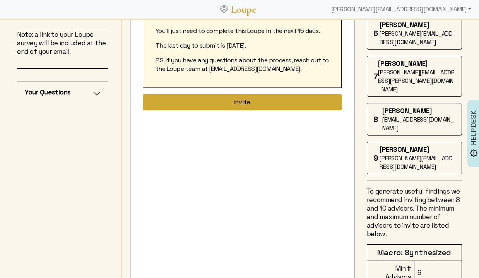
click at [211, 103] on button "Invite" at bounding box center [242, 102] width 199 height 16
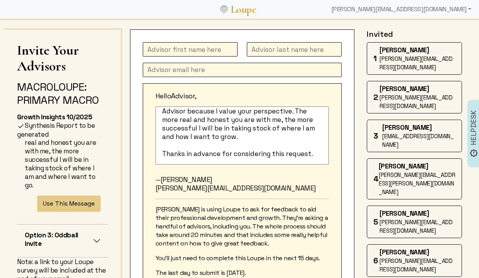
scroll to position [0, 0]
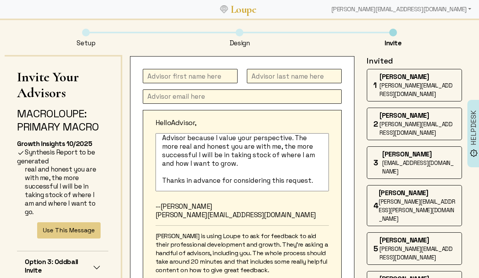
click at [167, 75] on input "text" at bounding box center [190, 76] width 95 height 14
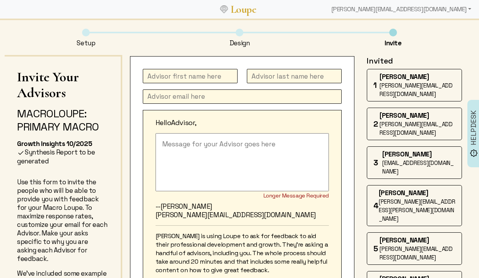
click at [170, 74] on input "text" at bounding box center [190, 76] width 95 height 14
type input "[PERSON_NAME]"
paste input "dhmusgrave@gmail.com"
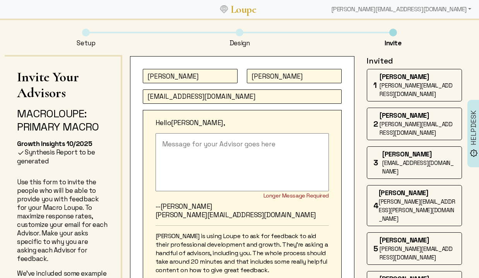
type input "dhmusgrave@gmail.com"
click at [210, 151] on textarea at bounding box center [242, 162] width 173 height 58
paste textarea "I'm at a moment in my career when feedback from others would be helpful to me —…"
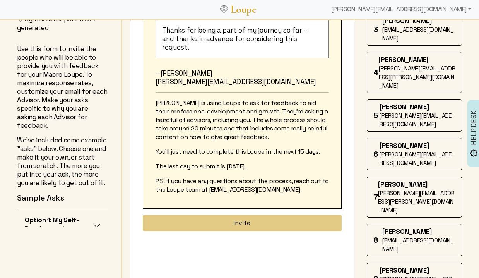
scroll to position [135, 0]
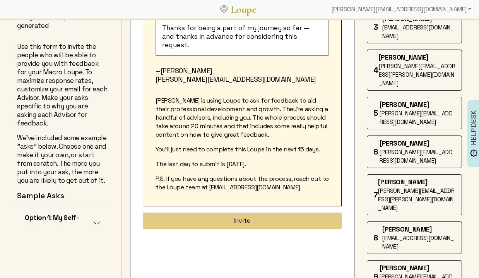
type textarea "I'm at a moment in my career when feedback from others would be helpful to me —…"
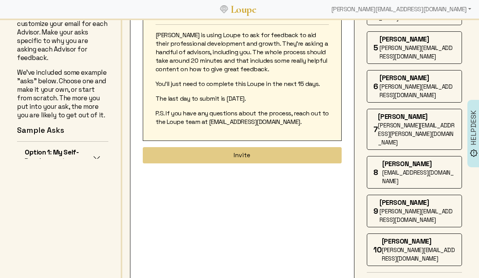
scroll to position [245, 0]
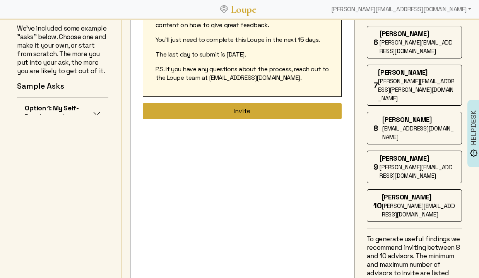
click at [213, 110] on button "Invite" at bounding box center [242, 111] width 199 height 16
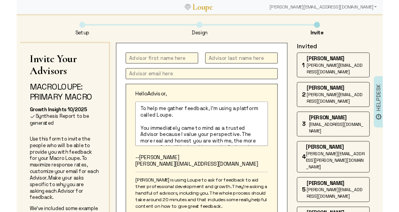
scroll to position [0, 0]
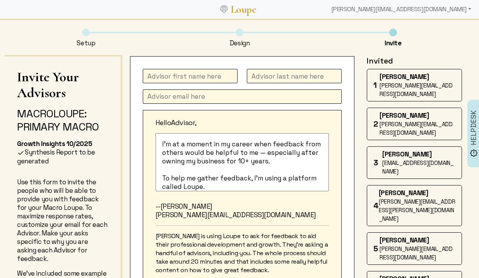
click at [55, 201] on p "Use this form to invite the people who will be able to provide you with feedbac…" at bounding box center [62, 220] width 91 height 85
